Goal: Task Accomplishment & Management: Manage account settings

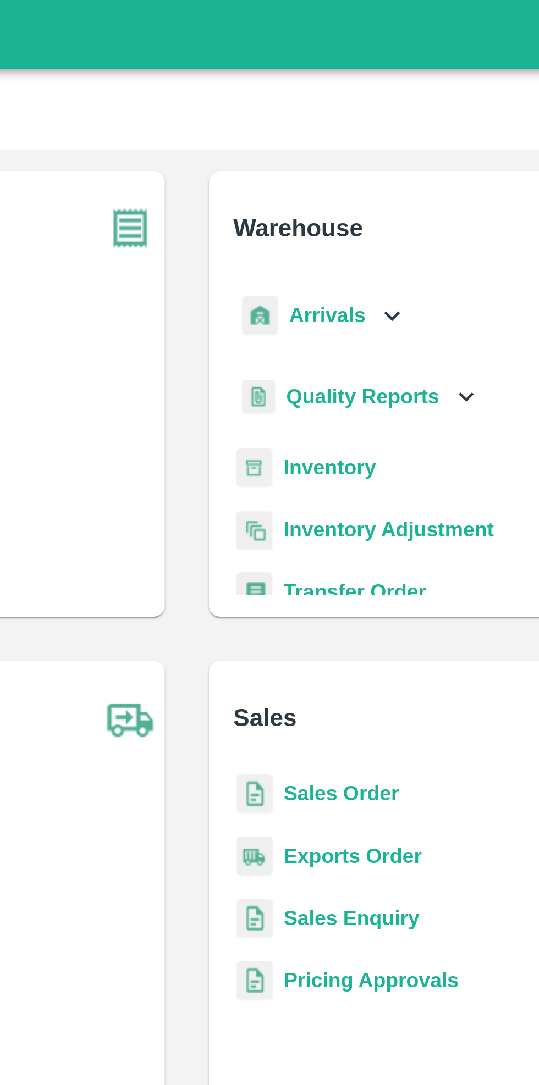
click at [347, 123] on icon at bounding box center [351, 125] width 12 height 12
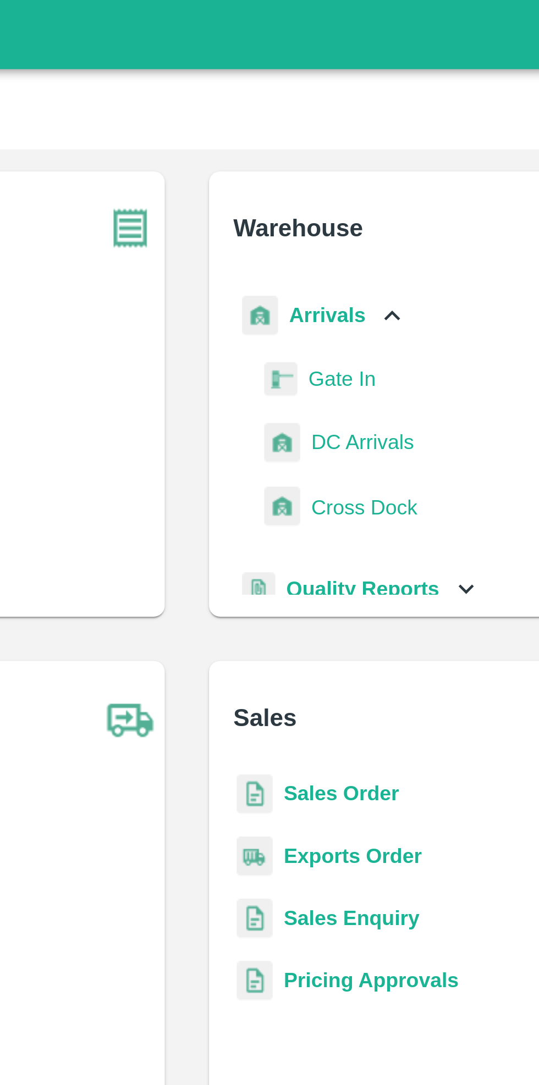
click at [341, 176] on span "DC Arrivals" at bounding box center [339, 176] width 41 height 12
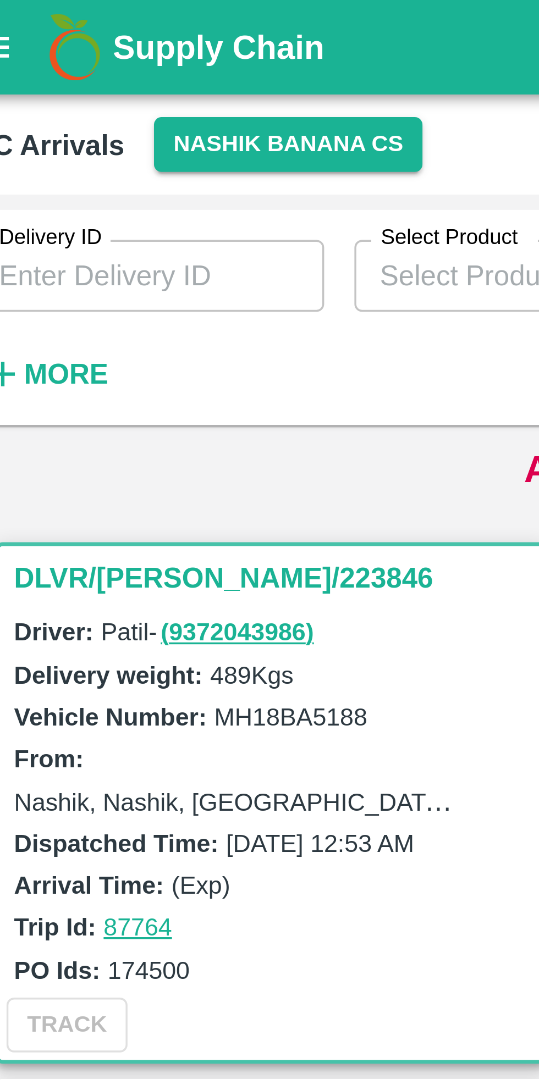
click at [37, 109] on strong "More" at bounding box center [36, 108] width 25 height 9
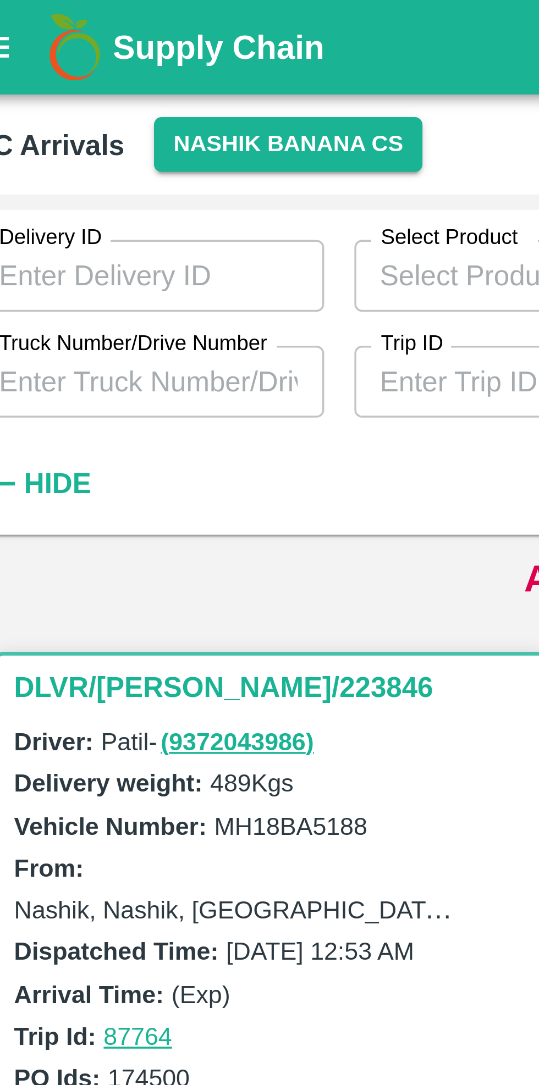
click at [81, 107] on input "Truck Number/Drive Number" at bounding box center [60, 111] width 102 height 21
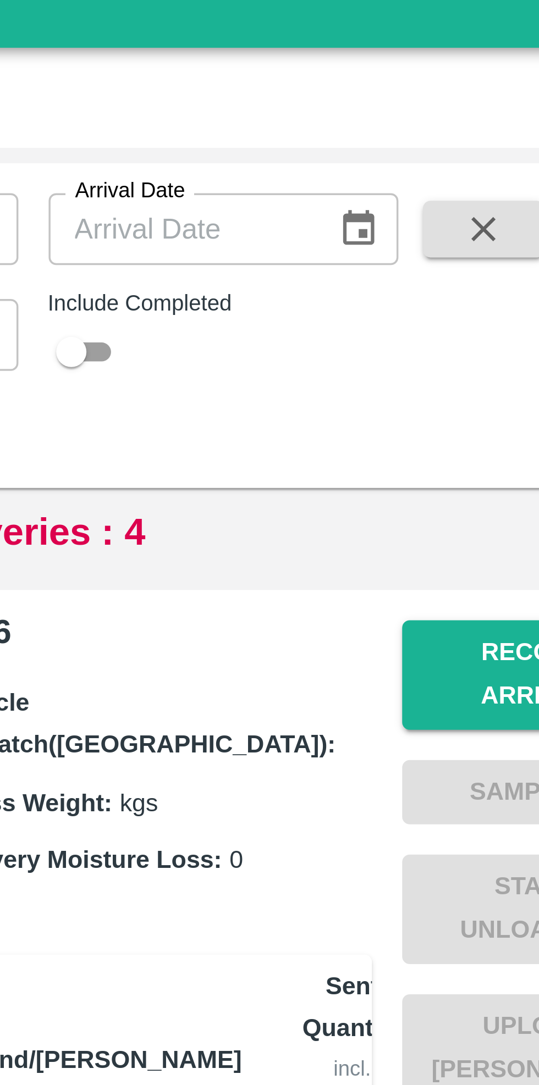
type input "9598"
click at [354, 113] on input "checkbox" at bounding box center [348, 115] width 40 height 13
checkbox input "true"
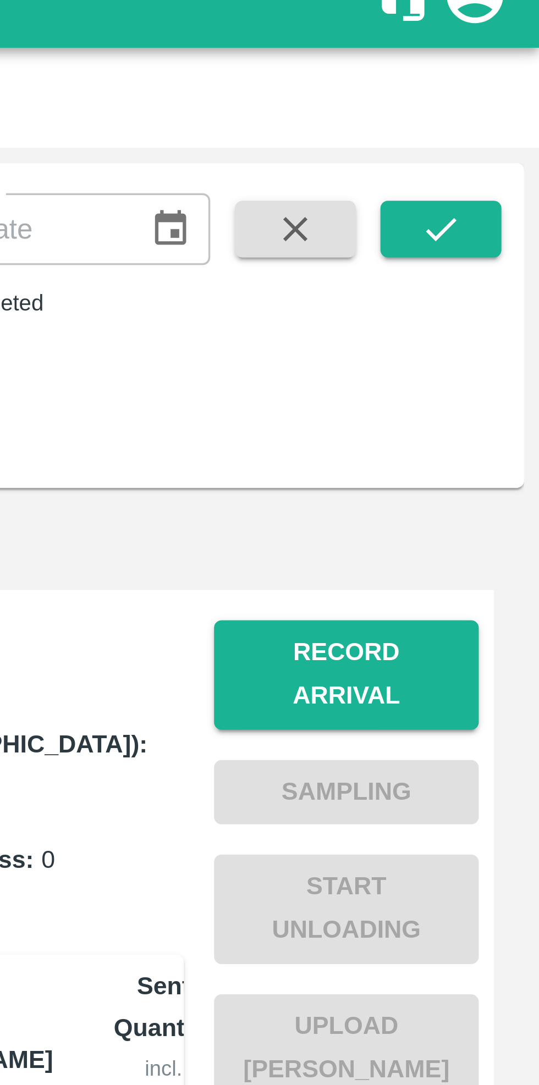
click at [513, 75] on icon "submit" at bounding box center [510, 80] width 12 height 12
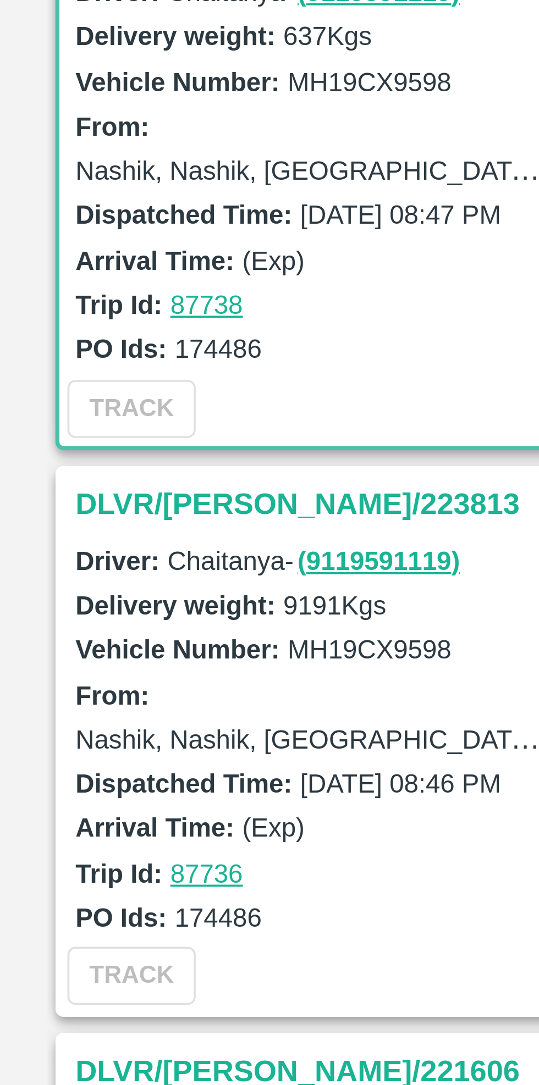
click at [45, 352] on h3 "DLVR/[PERSON_NAME]/223813" at bounding box center [97, 356] width 153 height 14
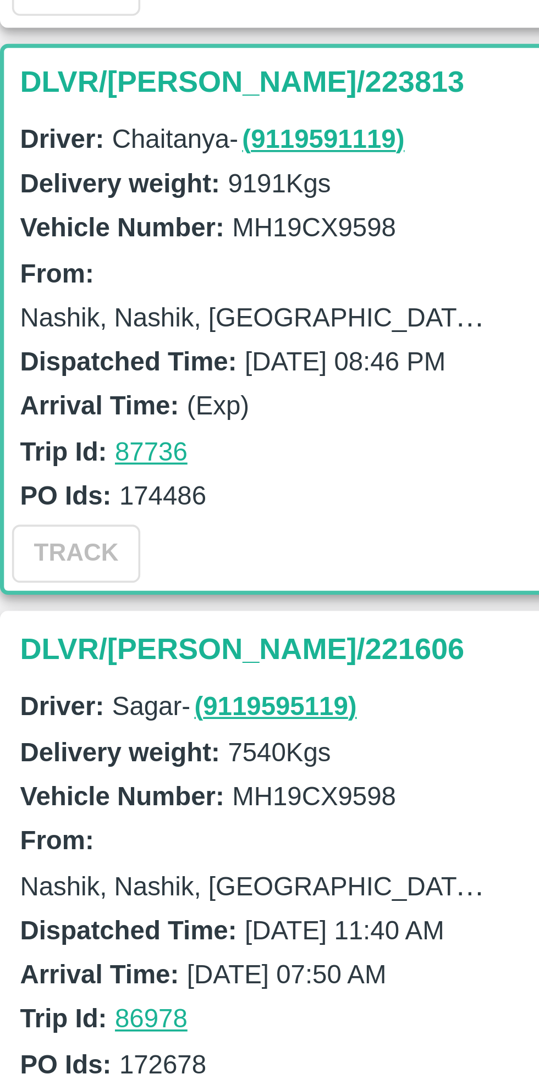
scroll to position [159, 0]
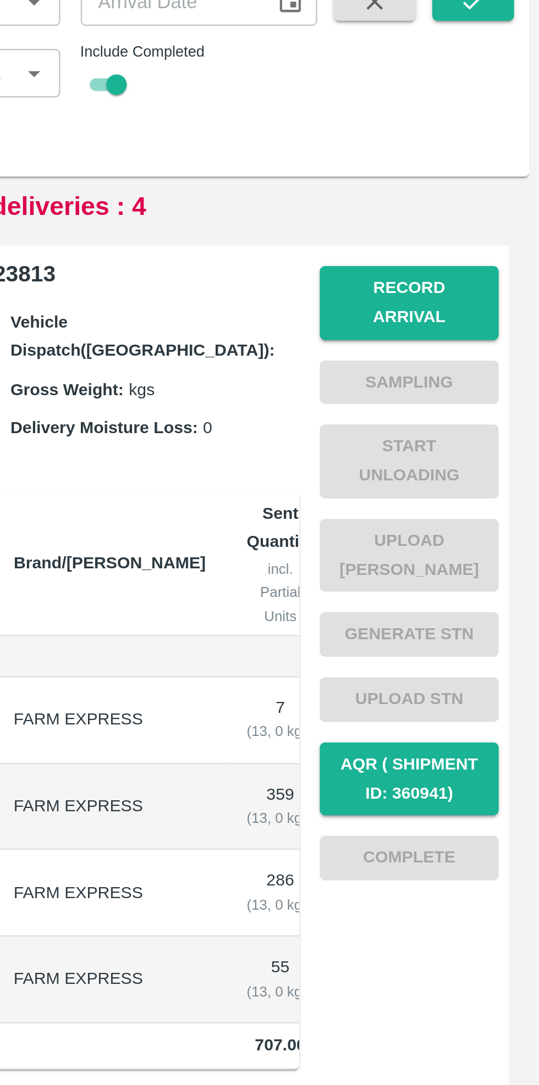
click at [487, 197] on button "Record Arrival" at bounding box center [482, 210] width 77 height 32
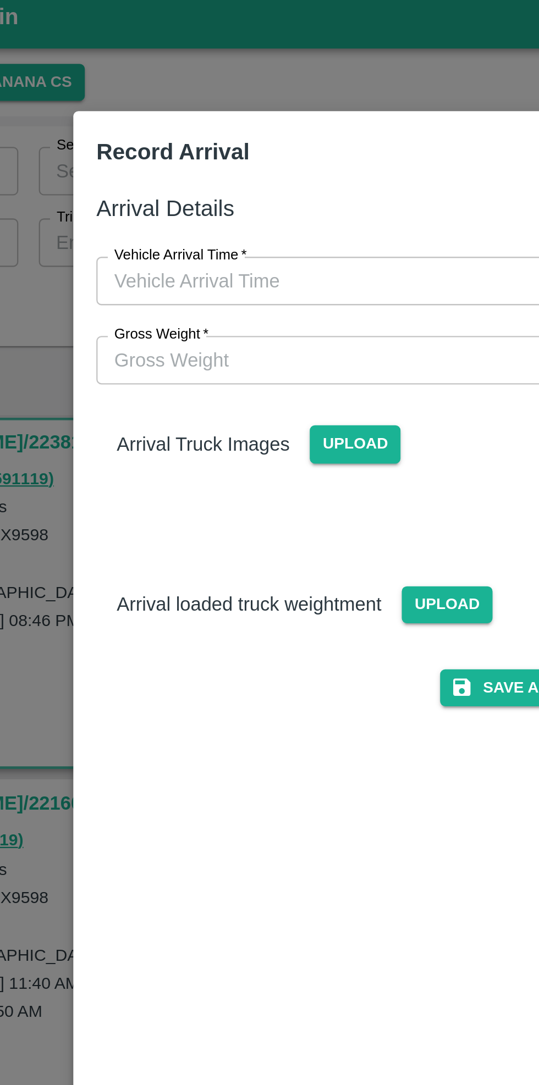
click at [249, 125] on input "Vehicle Arrival Time   *" at bounding box center [266, 127] width 242 height 21
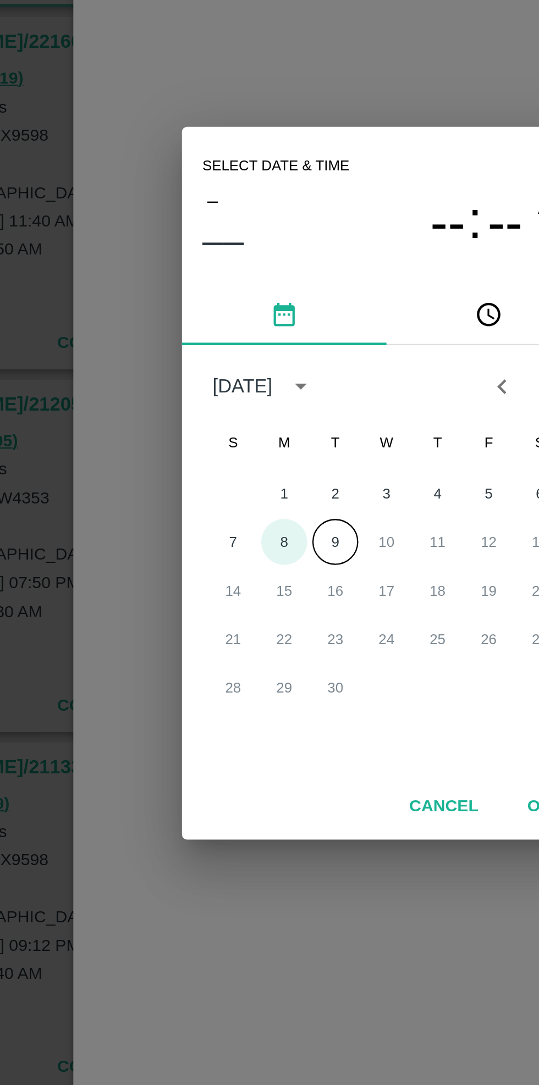
click at [226, 567] on button "8" at bounding box center [226, 568] width 20 height 20
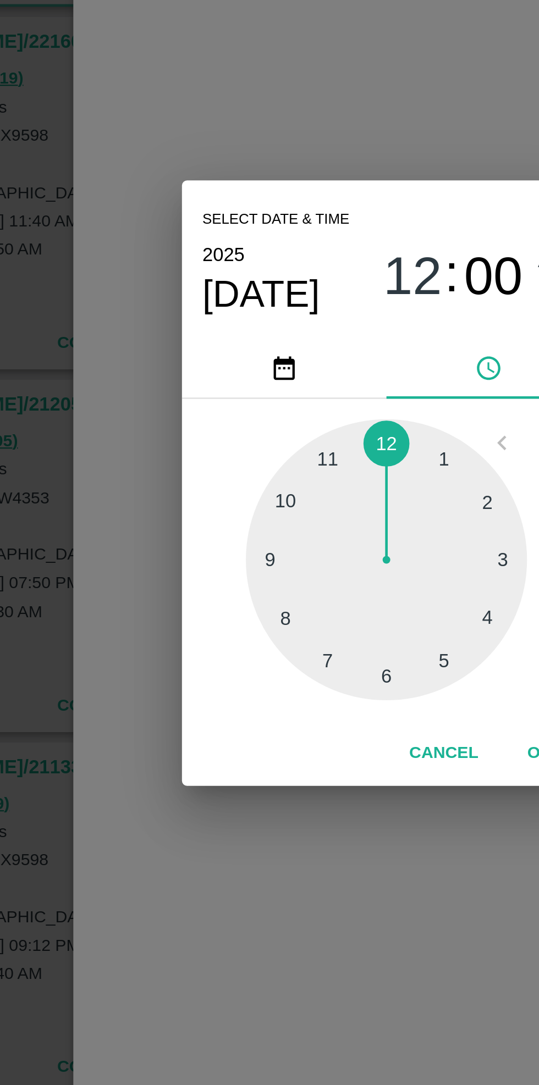
click at [313, 601] on div at bounding box center [269, 575] width 121 height 121
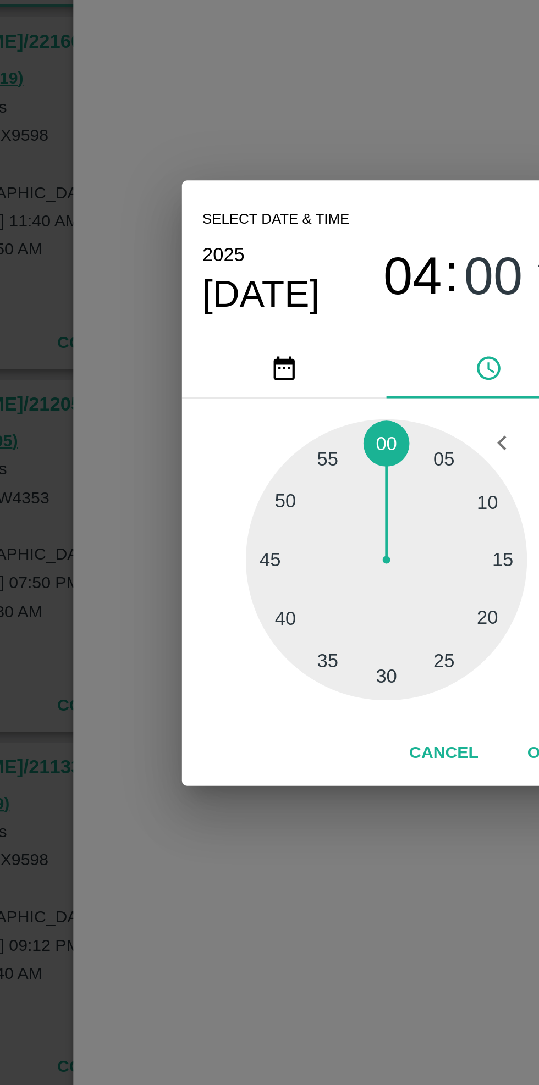
click at [218, 575] on div at bounding box center [269, 575] width 121 height 121
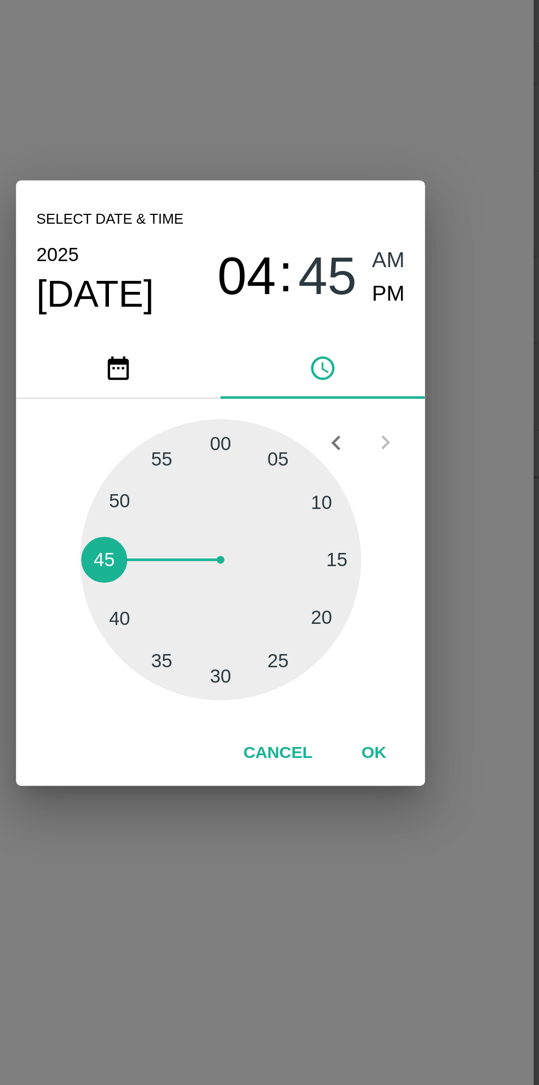
click at [339, 455] on span "PM" at bounding box center [342, 461] width 14 height 15
type input "[DATE] 04:45 PM"
click at [336, 659] on button "OK" at bounding box center [335, 658] width 35 height 19
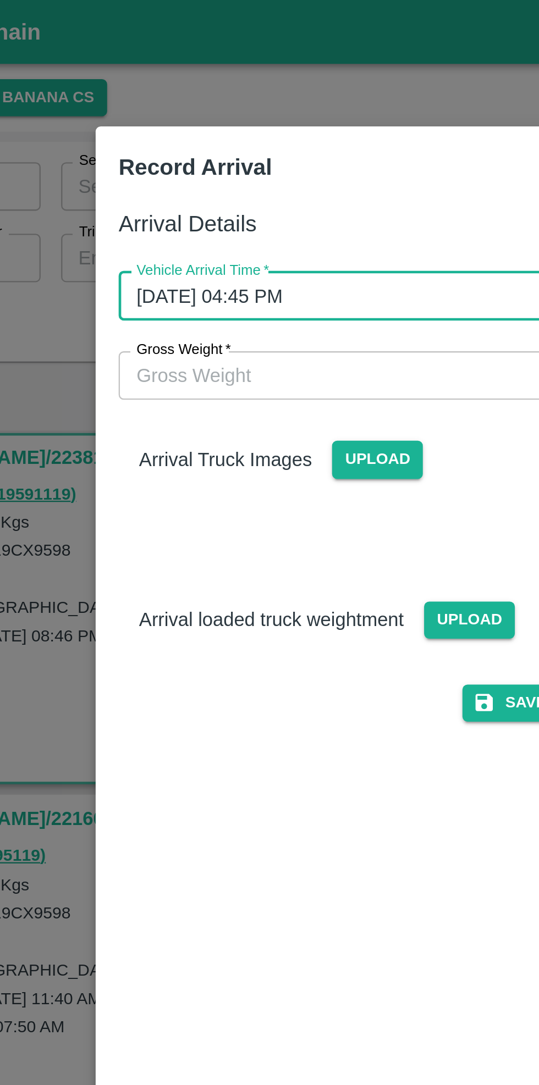
click at [204, 159] on input "Gross Weight   *" at bounding box center [259, 161] width 228 height 21
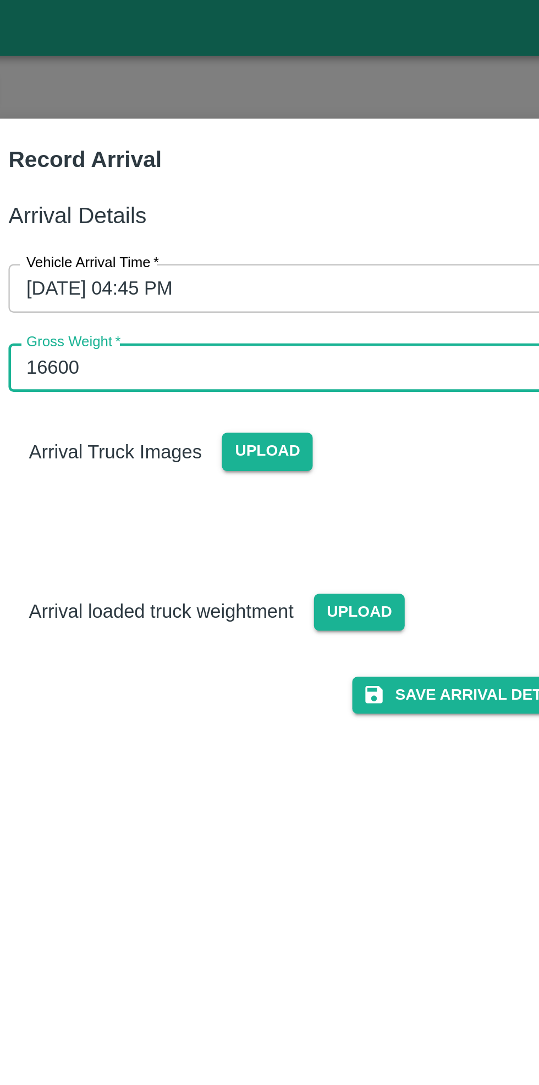
type input "16600"
click at [298, 262] on span "Upload" at bounding box center [295, 267] width 39 height 16
click at [0, 0] on input "Upload" at bounding box center [0, 0] width 0 height 0
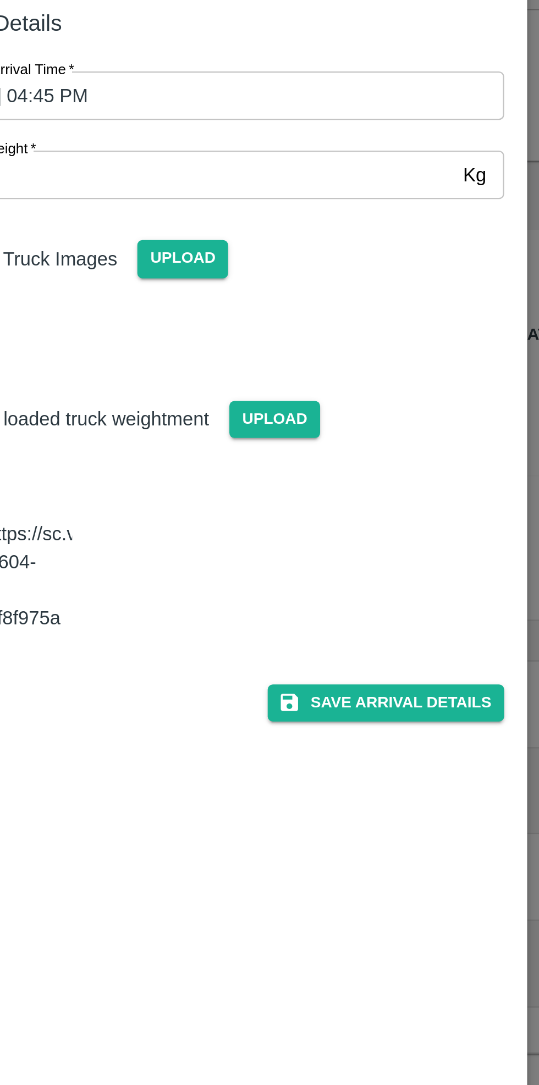
click at [347, 381] on button "Save Arrival Details" at bounding box center [343, 389] width 102 height 16
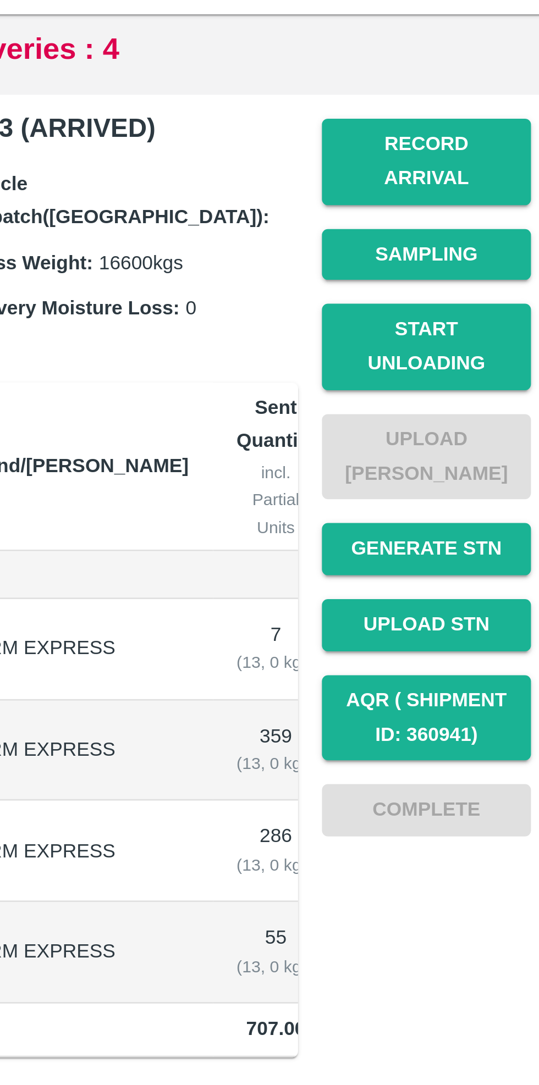
scroll to position [0, 0]
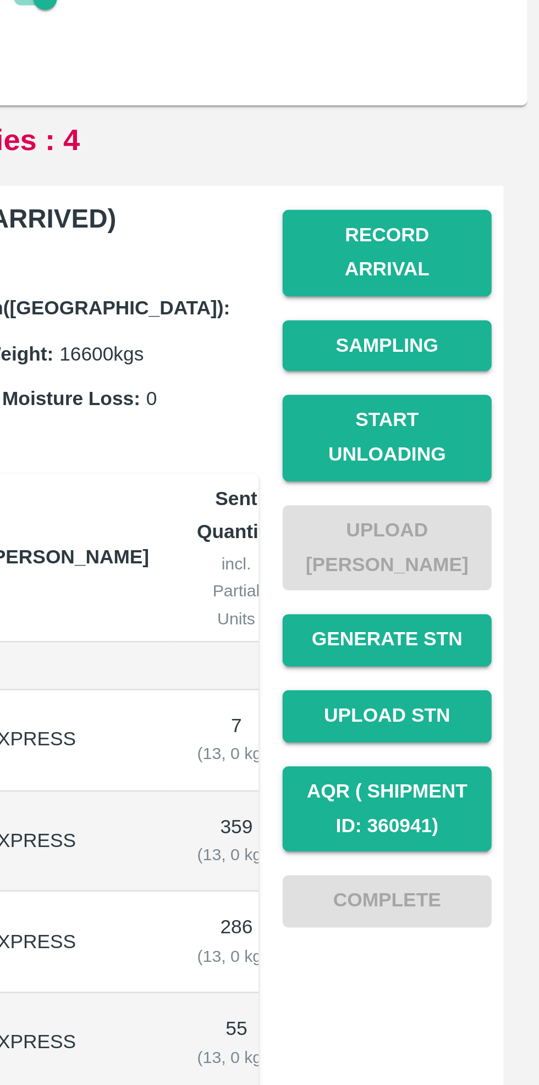
click at [493, 262] on button "Start Unloading" at bounding box center [482, 278] width 77 height 32
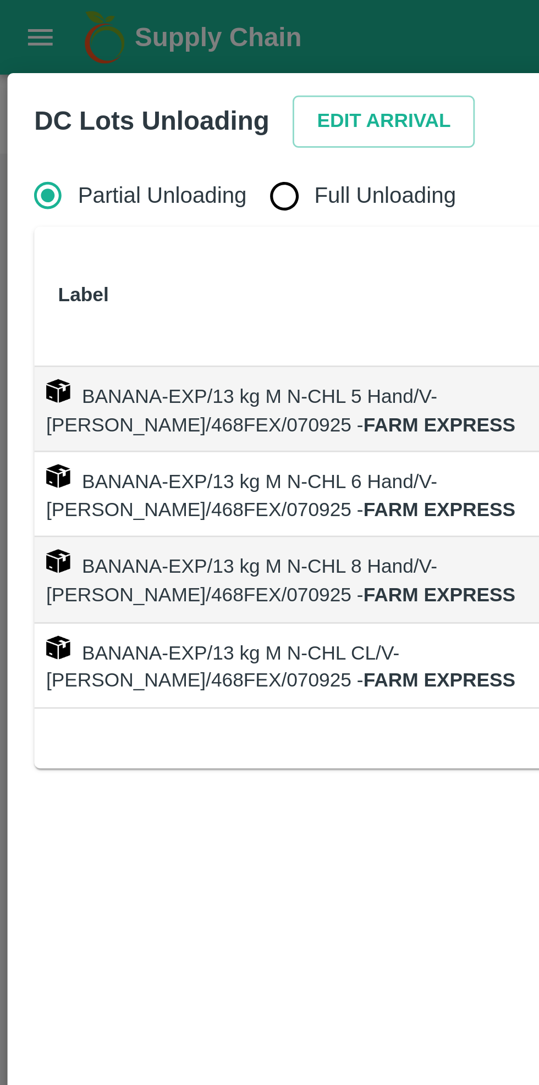
click at [136, 44] on button "Edit Arrival" at bounding box center [141, 44] width 67 height 19
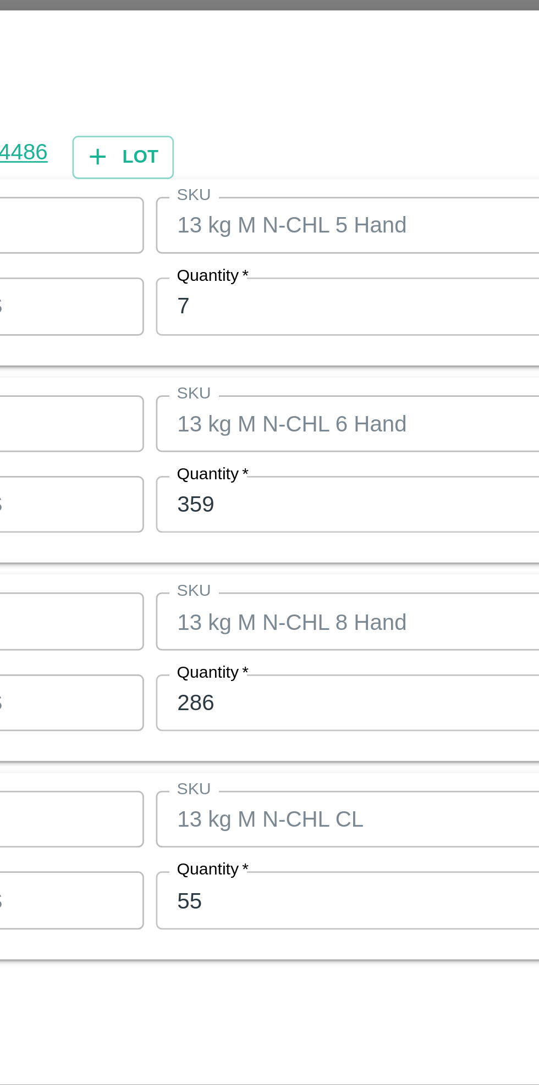
click at [211, 456] on input "7" at bounding box center [249, 453] width 143 height 21
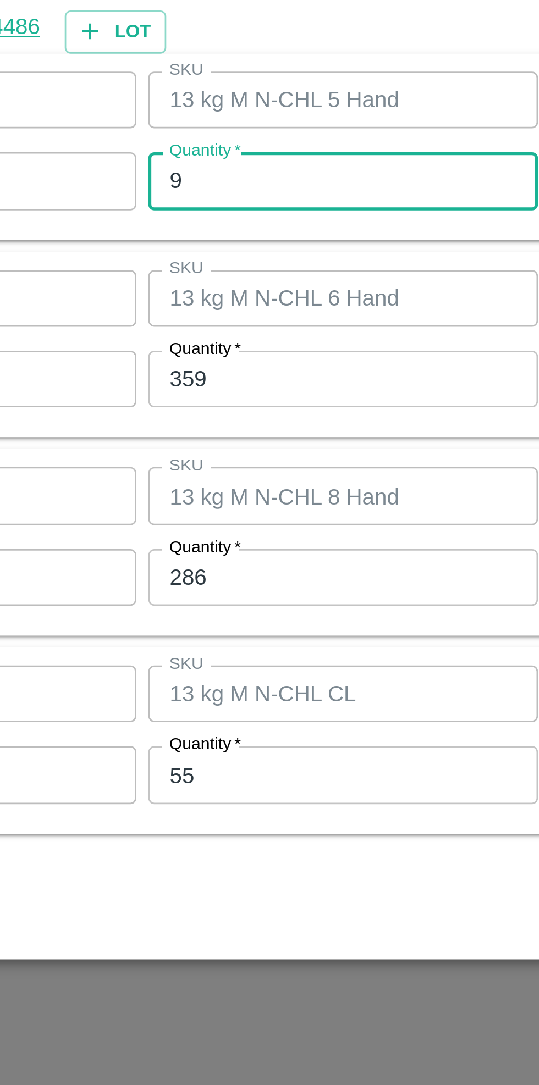
type input "9"
click at [227, 522] on input "359" at bounding box center [249, 526] width 143 height 21
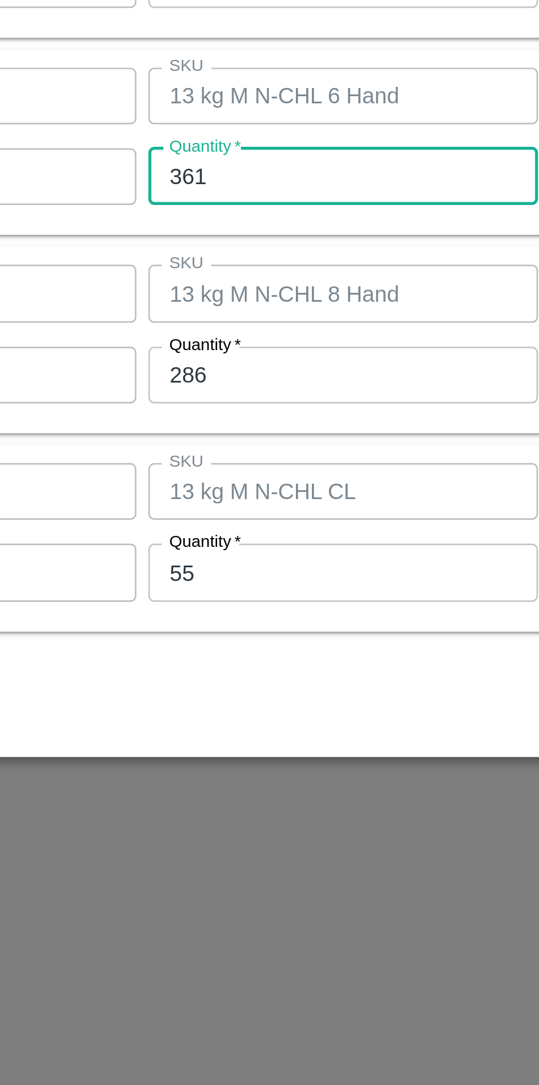
type input "361"
click at [220, 599] on input "286" at bounding box center [249, 599] width 143 height 21
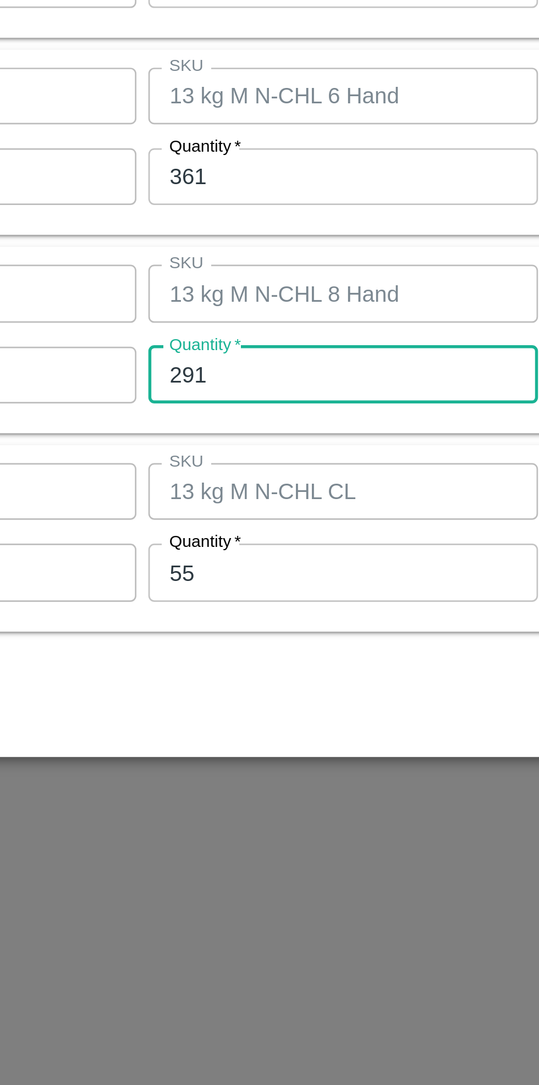
type input "291"
click at [222, 673] on input "55" at bounding box center [249, 672] width 143 height 21
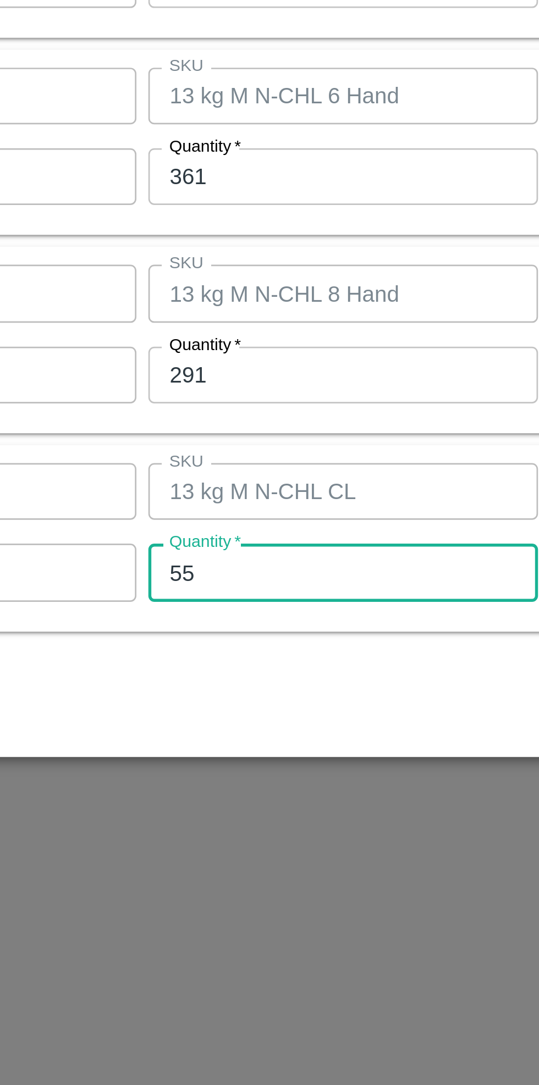
type input "5"
type input "46"
click at [167, 698] on div "QR Lots Shipment Id: 360941 PO 174486 Lot Product Banana Export Product SKU 13 …" at bounding box center [269, 538] width 501 height 329
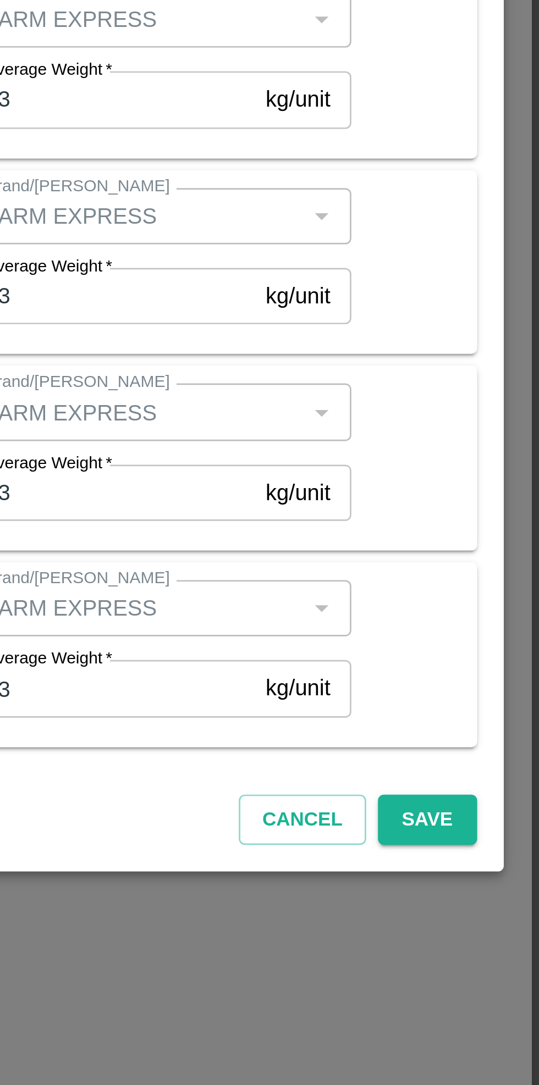
click at [494, 726] on button "Save" at bounding box center [497, 721] width 36 height 19
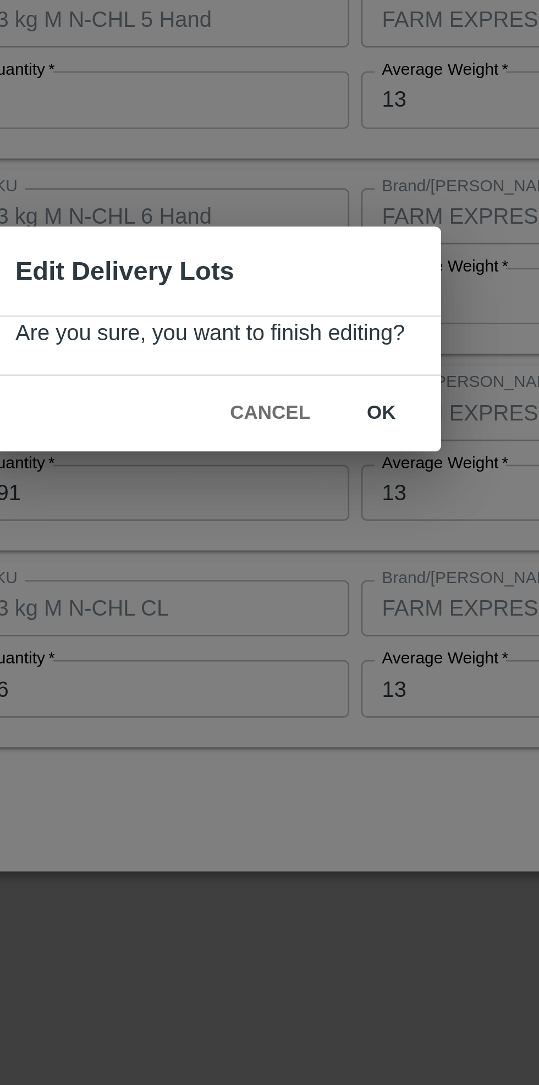
click at [333, 567] on button "ok" at bounding box center [333, 570] width 35 height 19
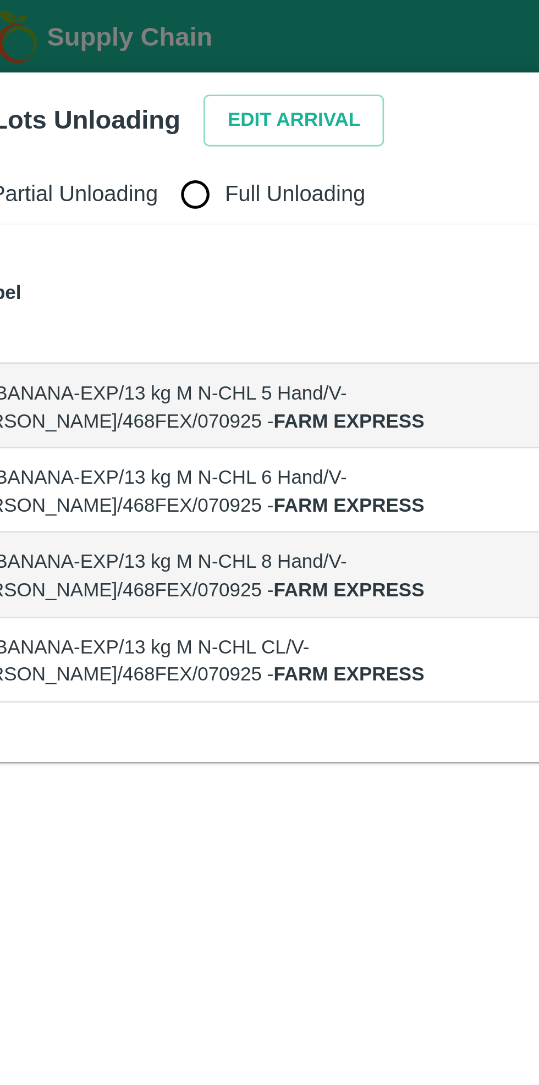
click at [97, 64] on input "Full Unloading" at bounding box center [104, 72] width 22 height 22
radio input "true"
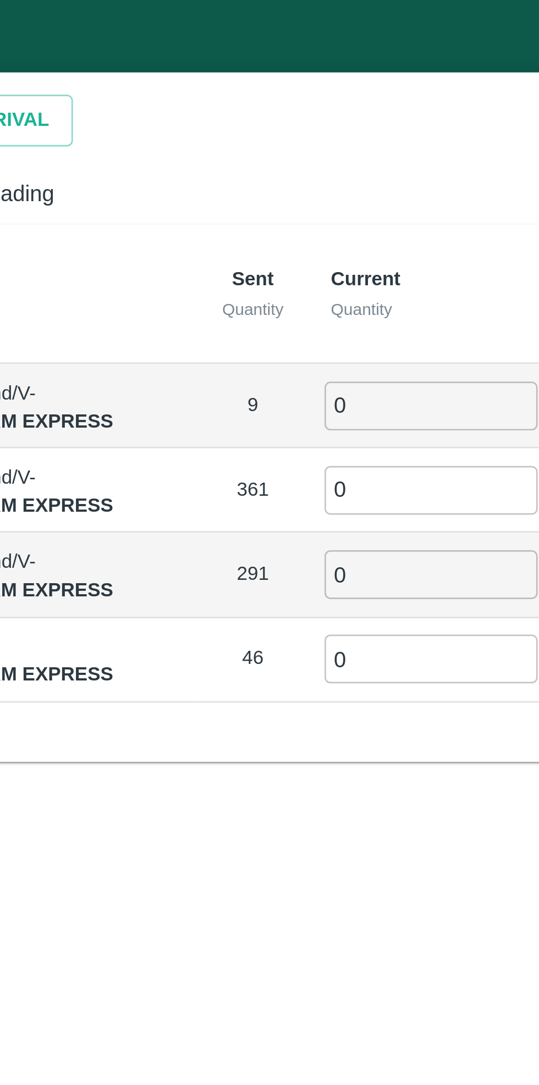
click at [287, 147] on input "0" at bounding box center [307, 151] width 79 height 18
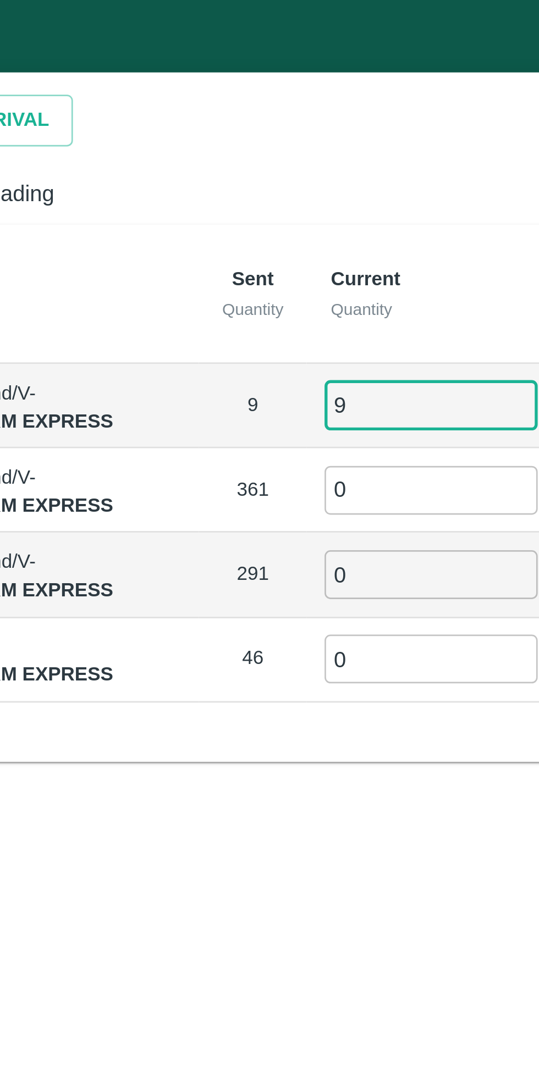
type input "9"
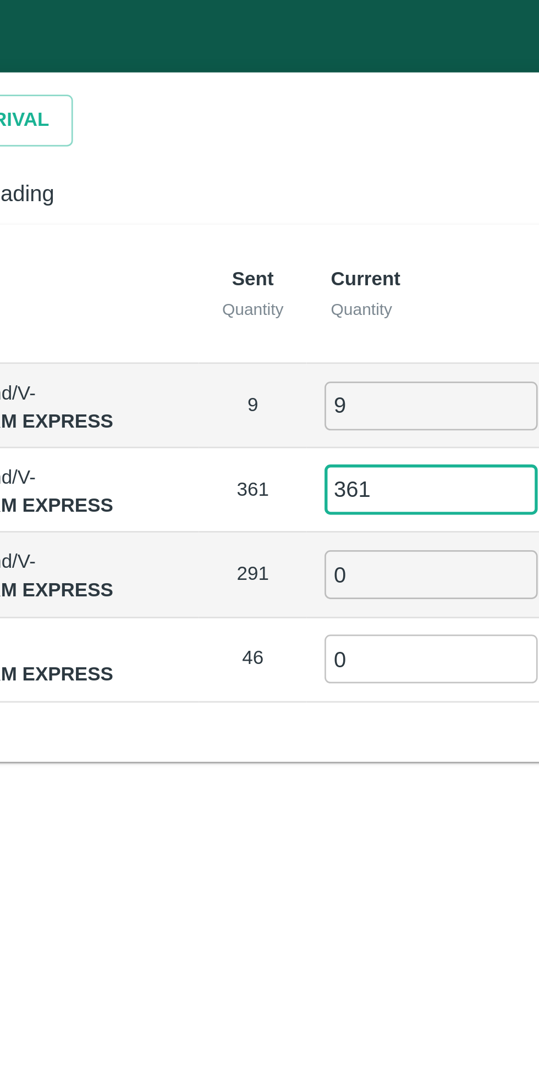
type input "361"
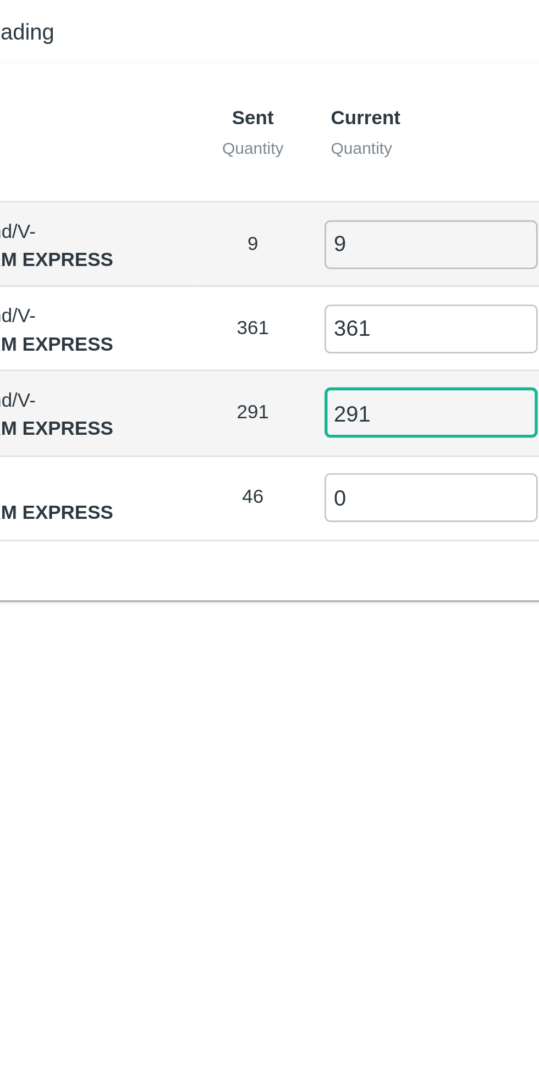
type input "291"
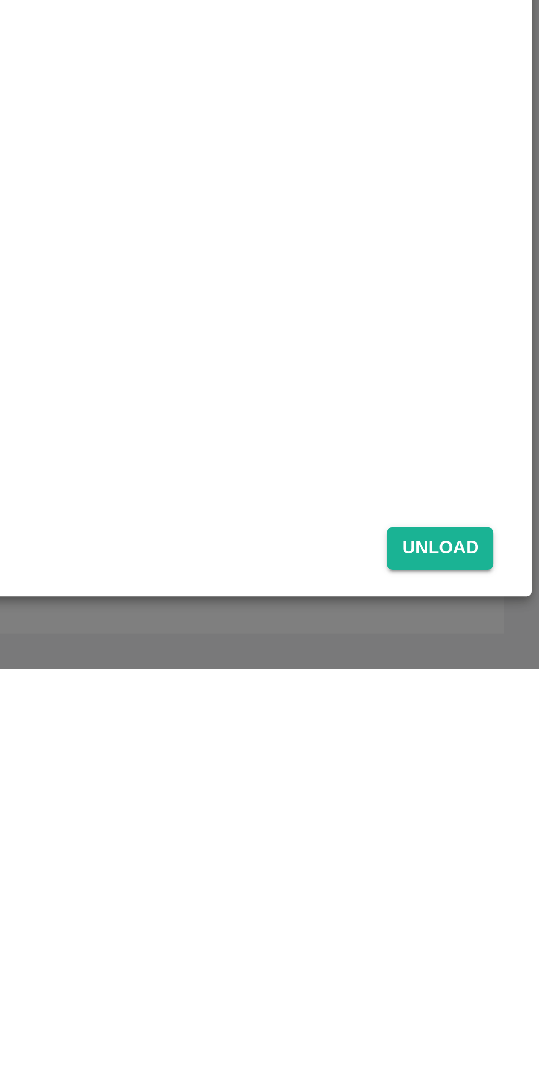
type input "46"
click at [504, 1041] on button "Unload" at bounding box center [502, 1040] width 40 height 16
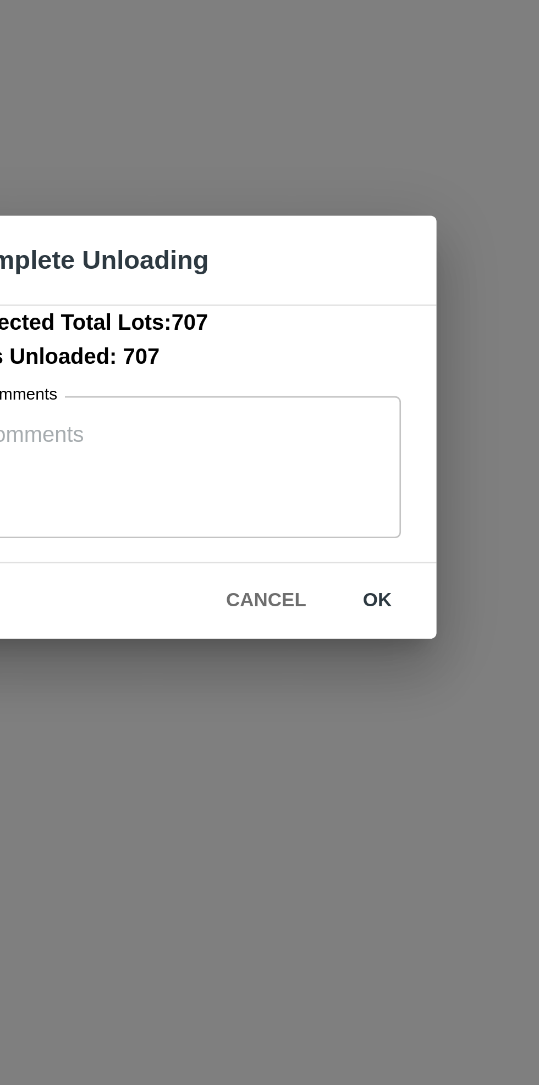
click at [350, 601] on button "ok" at bounding box center [342, 607] width 35 height 19
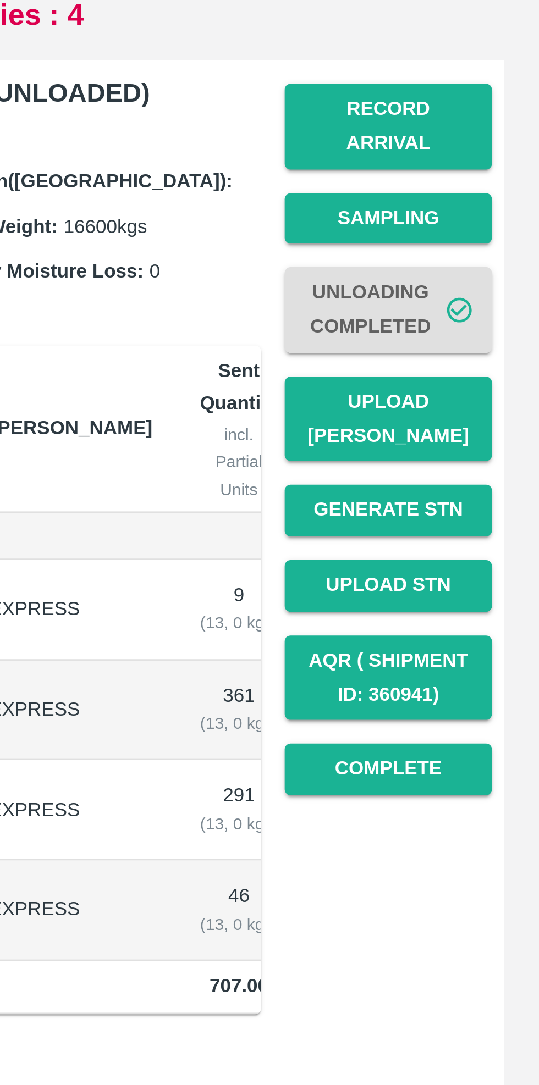
click at [483, 303] on button "Upload [PERSON_NAME]" at bounding box center [482, 319] width 77 height 32
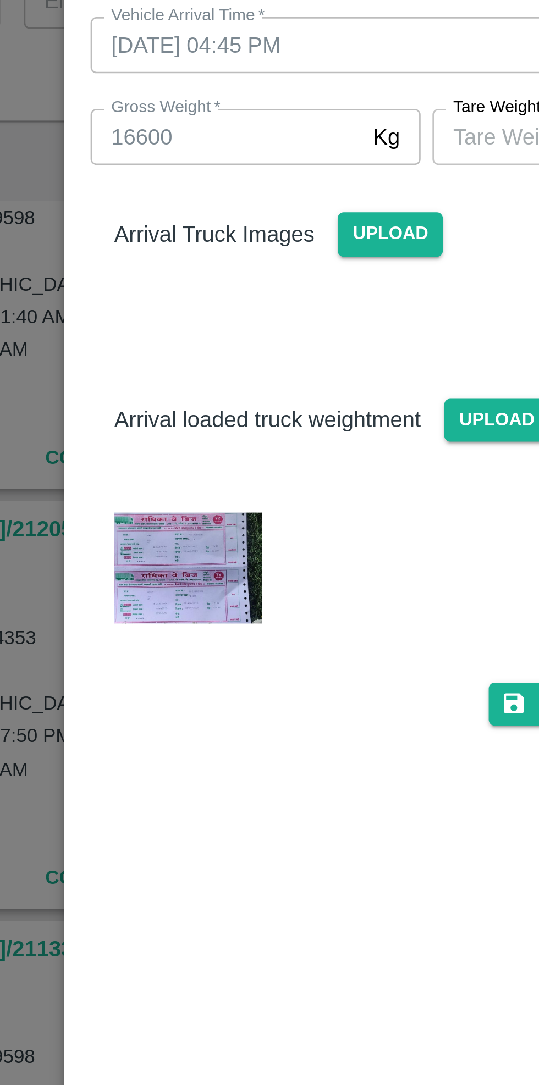
click at [187, 318] on img at bounding box center [180, 321] width 55 height 41
click at [298, 152] on label "[PERSON_NAME]   *" at bounding box center [297, 150] width 36 height 9
click at [298, 152] on input "[PERSON_NAME]   *" at bounding box center [322, 161] width 101 height 21
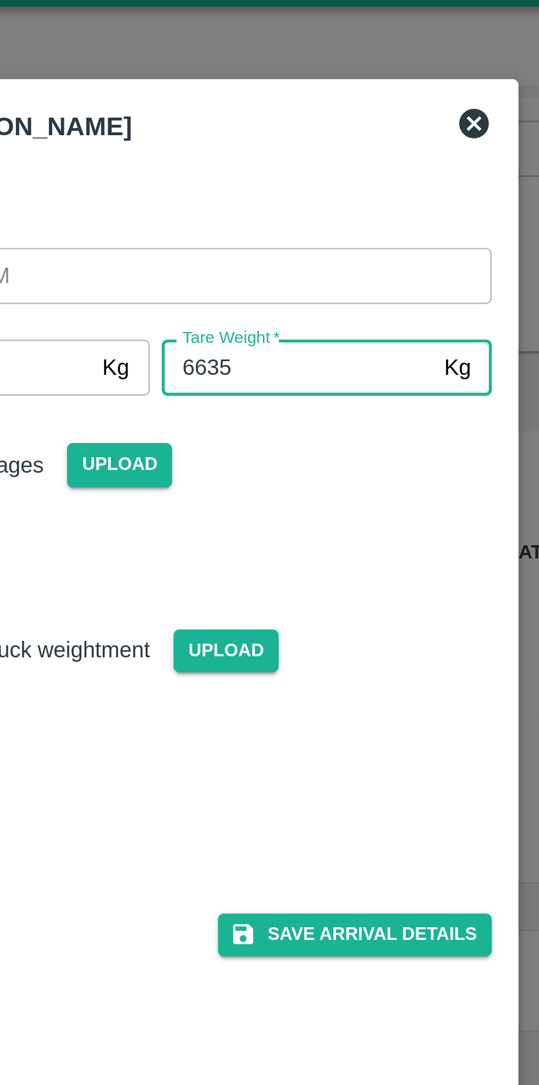
type input "6635"
click at [361, 212] on div "Arrival Truck Images Upload" at bounding box center [265, 202] width 258 height 78
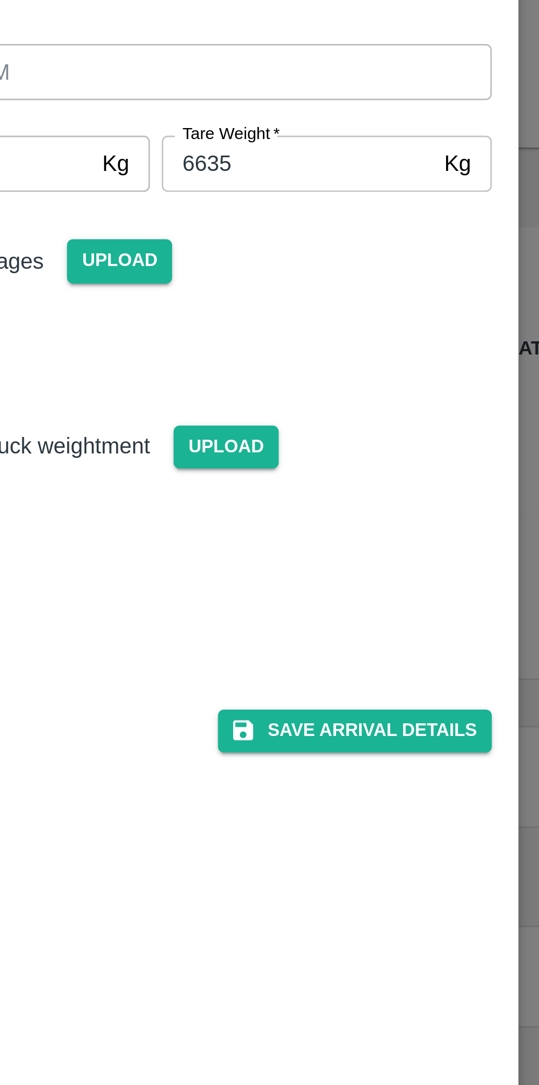
click at [350, 373] on button "Save Arrival Details" at bounding box center [343, 372] width 102 height 16
